Goal: Information Seeking & Learning: Learn about a topic

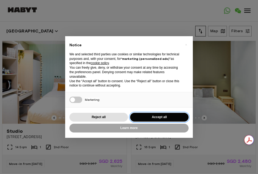
click at [149, 113] on button "Accept all" at bounding box center [159, 117] width 58 height 9
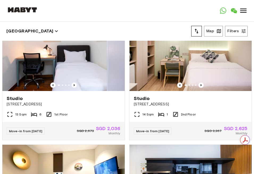
scroll to position [302, 0]
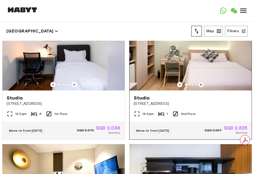
click at [198, 83] on icon "Previous image" at bounding box center [200, 84] width 5 height 5
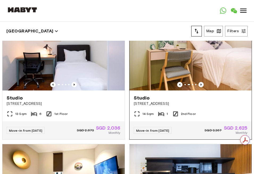
click at [198, 83] on icon "Previous image" at bounding box center [200, 84] width 5 height 5
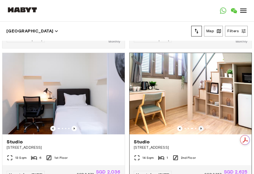
scroll to position [257, 0]
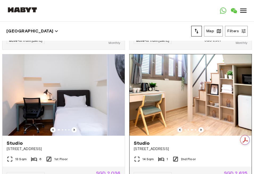
click at [177, 130] on icon "Previous image" at bounding box center [179, 129] width 5 height 5
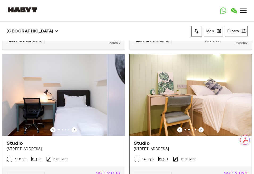
click at [198, 129] on icon "Previous image" at bounding box center [200, 129] width 5 height 5
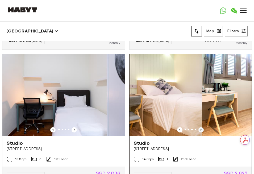
click at [198, 129] on icon "Previous image" at bounding box center [200, 129] width 5 height 5
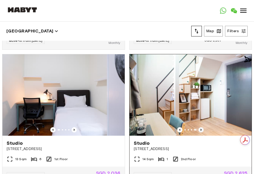
click at [198, 129] on icon "Previous image" at bounding box center [200, 129] width 5 height 5
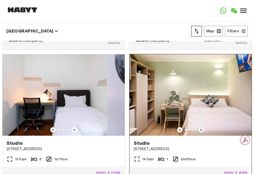
click at [198, 129] on icon "Previous image" at bounding box center [200, 129] width 5 height 5
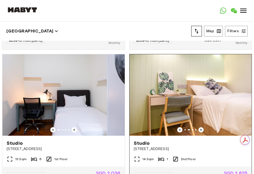
click at [198, 129] on icon "Previous image" at bounding box center [200, 129] width 5 height 5
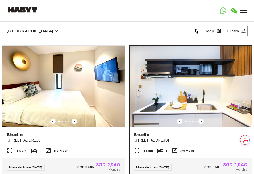
scroll to position [399, 0]
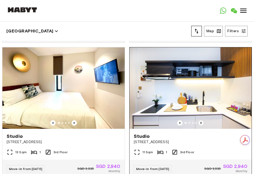
click at [198, 123] on icon "Previous image" at bounding box center [200, 122] width 5 height 5
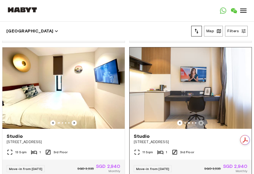
click at [198, 123] on icon "Previous image" at bounding box center [200, 122] width 5 height 5
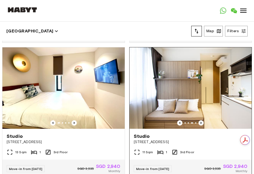
click at [198, 123] on icon "Previous image" at bounding box center [200, 122] width 5 height 5
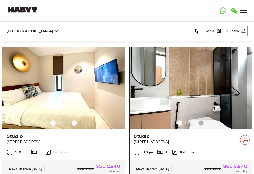
click at [198, 123] on icon "Previous image" at bounding box center [200, 122] width 5 height 5
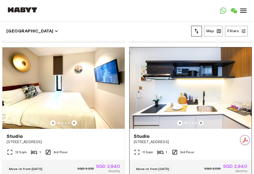
click at [198, 123] on icon "Previous image" at bounding box center [200, 122] width 5 height 5
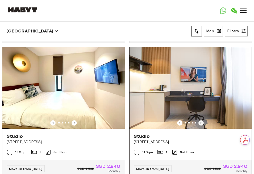
click at [198, 123] on icon "Previous image" at bounding box center [200, 122] width 5 height 5
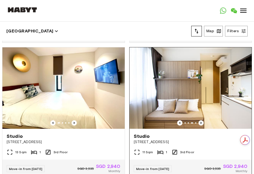
click at [198, 123] on icon "Previous image" at bounding box center [200, 122] width 5 height 5
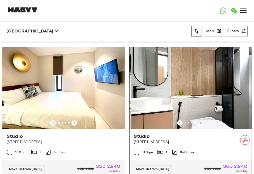
click at [198, 123] on icon "Previous image" at bounding box center [200, 122] width 5 height 5
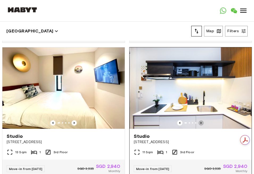
click at [198, 123] on icon "Previous image" at bounding box center [200, 122] width 5 height 5
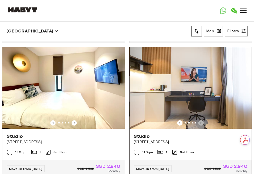
click at [198, 123] on icon "Previous image" at bounding box center [200, 122] width 5 height 5
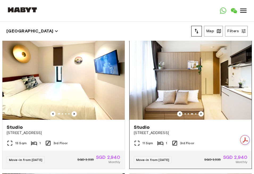
scroll to position [389, 0]
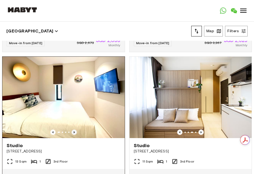
click at [71, 134] on icon "Previous image" at bounding box center [73, 131] width 5 height 5
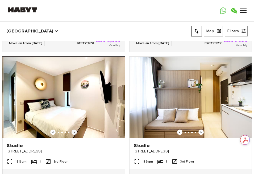
click at [71, 134] on icon "Previous image" at bounding box center [73, 131] width 5 height 5
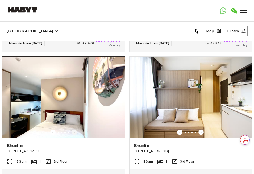
click at [71, 134] on icon "Previous image" at bounding box center [73, 131] width 5 height 5
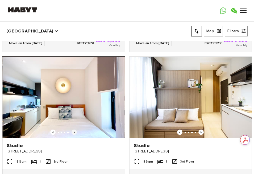
click at [71, 134] on icon "Previous image" at bounding box center [73, 131] width 5 height 5
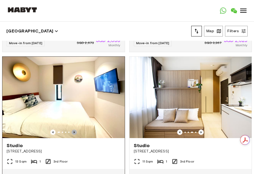
click at [71, 134] on icon "Previous image" at bounding box center [73, 131] width 5 height 5
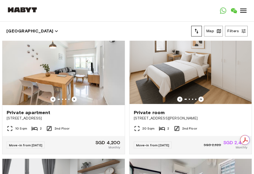
scroll to position [822, 0]
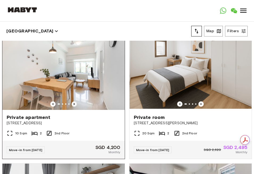
click at [74, 106] on icon "Previous image" at bounding box center [73, 103] width 5 height 5
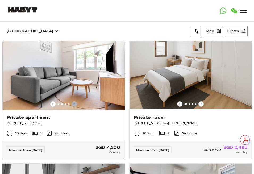
click at [74, 106] on icon "Previous image" at bounding box center [73, 103] width 5 height 5
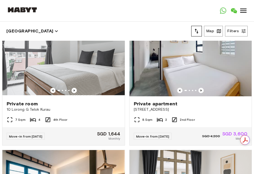
scroll to position [962, 0]
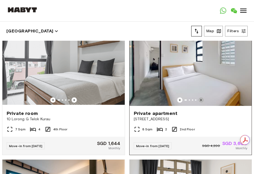
click at [198, 103] on icon "Previous image" at bounding box center [200, 99] width 5 height 5
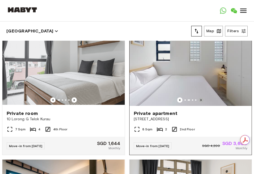
click at [198, 103] on icon "Previous image" at bounding box center [200, 99] width 5 height 5
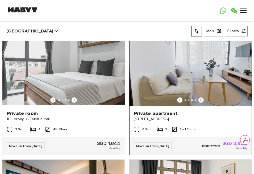
click at [198, 103] on icon "Previous image" at bounding box center [200, 99] width 5 height 5
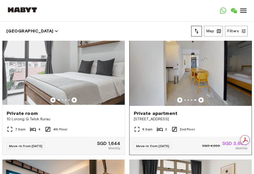
click at [181, 116] on div "Private apartment" at bounding box center [191, 113] width 114 height 6
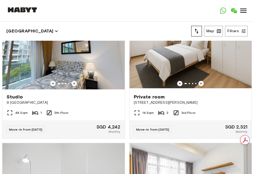
scroll to position [1518, 0]
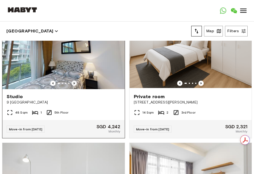
click at [73, 86] on icon "Previous image" at bounding box center [73, 82] width 5 height 5
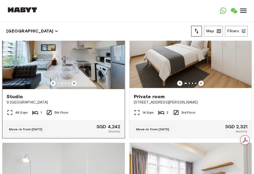
click at [73, 86] on icon "Previous image" at bounding box center [73, 82] width 5 height 5
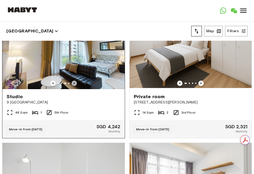
click at [71, 86] on icon "Previous image" at bounding box center [73, 82] width 5 height 5
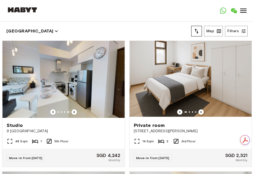
scroll to position [1496, 0]
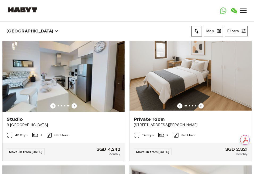
click at [60, 125] on div "Studio [GEOGRAPHIC_DATA]" at bounding box center [63, 122] width 122 height 20
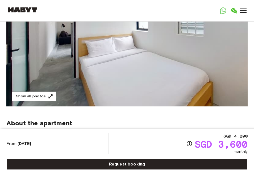
scroll to position [100, 0]
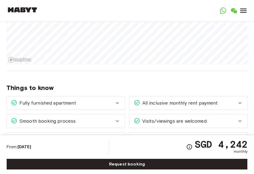
scroll to position [272, 0]
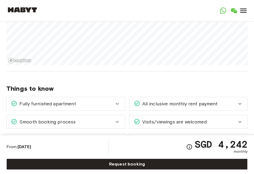
click at [146, 103] on span "All inclusive monthly rent payment" at bounding box center [179, 103] width 78 height 7
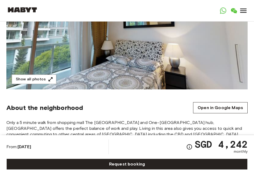
scroll to position [114, 0]
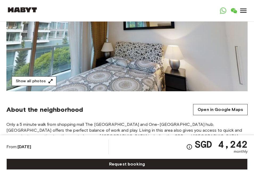
click at [37, 80] on button "Show all photos" at bounding box center [34, 81] width 45 height 10
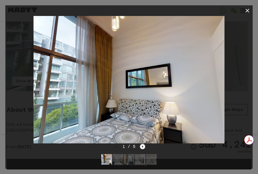
click at [141, 144] on icon "Next image" at bounding box center [142, 146] width 5 height 5
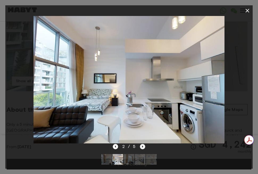
click at [141, 144] on icon "Next image" at bounding box center [142, 146] width 5 height 5
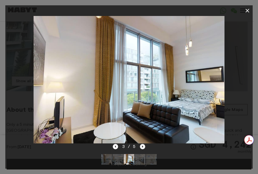
click at [141, 144] on icon "Next image" at bounding box center [142, 146] width 5 height 5
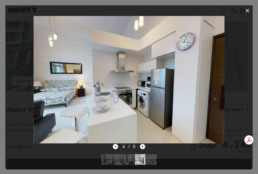
click at [141, 144] on icon "Next image" at bounding box center [142, 146] width 5 height 5
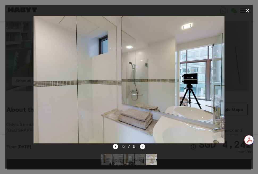
click at [141, 144] on div "5 / 5" at bounding box center [129, 146] width 33 height 6
click at [250, 12] on icon "button" at bounding box center [247, 10] width 6 height 6
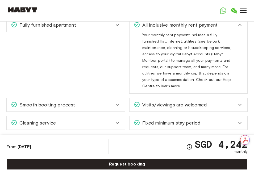
scroll to position [349, 0]
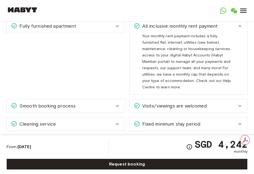
click at [149, 105] on div "Visits/viewings are welcomed" at bounding box center [188, 105] width 118 height 13
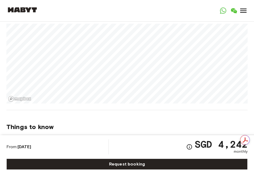
scroll to position [148, 0]
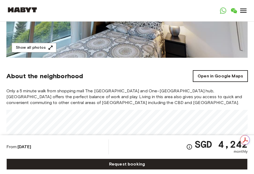
click at [204, 76] on link "Open in Google Maps" at bounding box center [220, 75] width 54 height 11
